Goal: Information Seeking & Learning: Learn about a topic

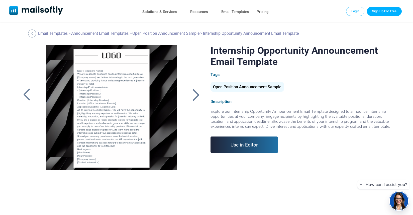
click at [198, 95] on div at bounding box center [196, 94] width 13 height 13
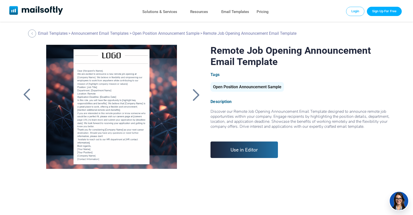
click at [198, 95] on div at bounding box center [196, 94] width 13 height 13
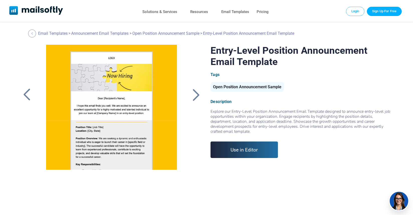
click at [198, 95] on div at bounding box center [196, 94] width 13 height 13
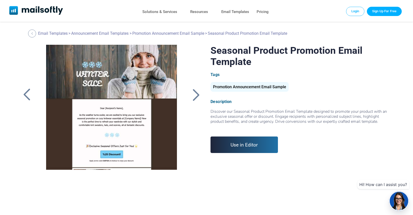
click at [198, 95] on div at bounding box center [196, 94] width 13 height 13
